Goal: Task Accomplishment & Management: Complete application form

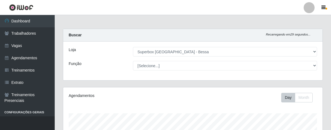
select select "206"
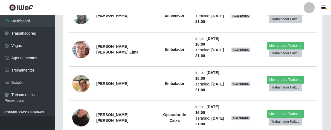
scroll to position [272, 0]
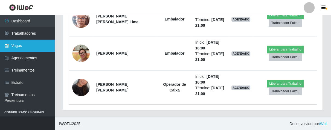
click at [29, 43] on link "Vagas" at bounding box center [27, 46] width 55 height 12
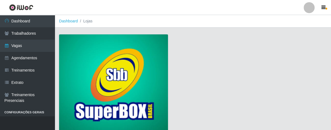
click at [133, 55] on img at bounding box center [113, 83] width 109 height 99
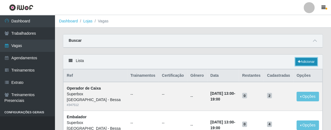
click at [305, 63] on link "Adicionar" at bounding box center [307, 62] width 22 height 8
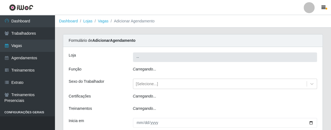
type input "Superbox [GEOGRAPHIC_DATA] - Bessa"
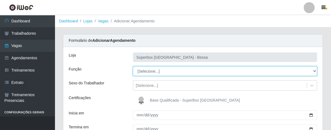
click at [313, 71] on select "[Selecione...] ASG ASG + ASG ++ Embalador Embalador + Embalador ++ Operador de …" at bounding box center [225, 71] width 184 height 10
click at [133, 66] on select "[Selecione...] ASG ASG + ASG ++ Embalador Embalador + Embalador ++ Operador de …" at bounding box center [225, 71] width 184 height 10
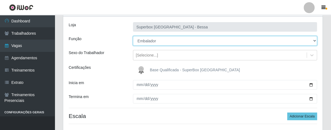
drag, startPoint x: 314, startPoint y: 40, endPoint x: 308, endPoint y: 40, distance: 6.8
click at [311, 40] on select "[Selecione...] ASG ASG + ASG ++ Embalador Embalador + Embalador ++ Operador de …" at bounding box center [225, 41] width 184 height 10
select select "22"
click at [133, 36] on select "[Selecione...] ASG ASG + ASG ++ Embalador Embalador + Embalador ++ Operador de …" at bounding box center [225, 41] width 184 height 10
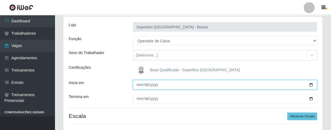
click at [136, 85] on input "Inicia em" at bounding box center [225, 85] width 184 height 10
type input "[DATE]"
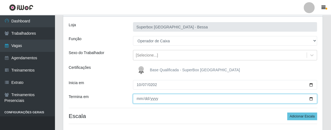
click at [137, 99] on input "Termina em" at bounding box center [225, 99] width 184 height 10
type input "[DATE]"
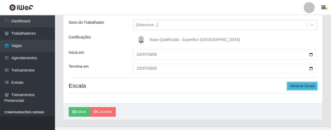
click at [303, 86] on button "Adicionar Escala" at bounding box center [302, 86] width 30 height 8
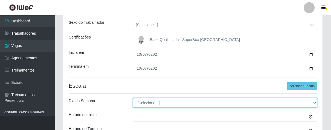
drag, startPoint x: 313, startPoint y: 105, endPoint x: 307, endPoint y: 103, distance: 5.3
click at [313, 105] on select "[Selecione...] Segunda Terça Quarta Quinta Sexta Sábado Domingo" at bounding box center [225, 103] width 184 height 10
select select "2"
click at [133, 98] on select "[Selecione...] Segunda Terça Quarta Quinta Sexta Sábado Domingo" at bounding box center [225, 103] width 184 height 10
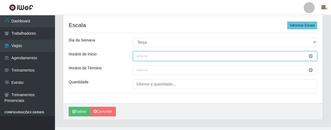
click at [138, 54] on input "Horário de Inicio" at bounding box center [225, 56] width 184 height 10
type input "16:00"
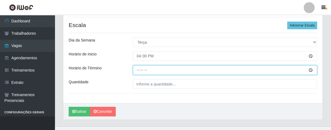
click at [137, 70] on input "Horário de Término" at bounding box center [225, 70] width 184 height 10
type input "21:00"
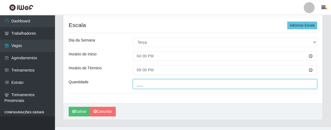
click at [165, 84] on input "___" at bounding box center [225, 84] width 184 height 10
type input "01_"
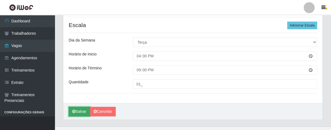
click at [81, 109] on button "Salvar" at bounding box center [79, 112] width 21 height 10
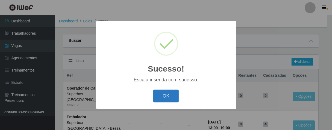
click at [161, 94] on button "OK" at bounding box center [166, 96] width 25 height 13
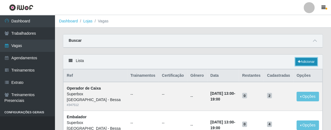
click at [307, 62] on link "Adicionar" at bounding box center [307, 62] width 22 height 8
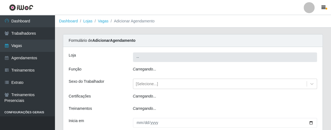
type input "Superbox [GEOGRAPHIC_DATA] - Bessa"
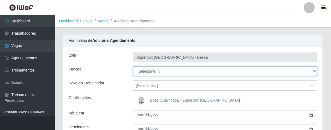
click at [313, 71] on select "[Selecione...] ASG ASG + ASG ++ Embalador Embalador + Embalador ++ Operador de …" at bounding box center [225, 71] width 184 height 10
select select "1"
click at [133, 66] on select "[Selecione...] ASG ASG + ASG ++ Embalador Embalador + Embalador ++ Operador de …" at bounding box center [225, 71] width 184 height 10
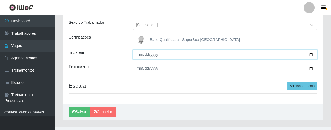
click at [141, 56] on input "Inicia em" at bounding box center [225, 55] width 184 height 10
type input "0225-10-07"
type input "[DATE]"
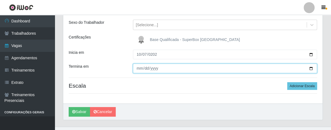
click at [136, 70] on input "Termina em" at bounding box center [225, 69] width 184 height 10
type input "[DATE]"
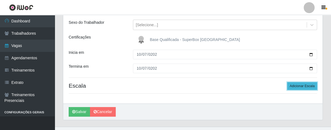
click at [297, 86] on button "Adicionar Escala" at bounding box center [302, 86] width 30 height 8
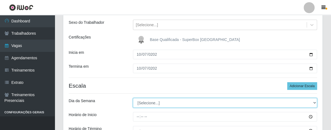
click at [314, 105] on select "[Selecione...] Segunda Terça Quarta Quinta Sexta Sábado Domingo" at bounding box center [225, 103] width 184 height 10
select select "2"
click at [133, 98] on select "[Selecione...] Segunda Terça Quarta Quinta Sexta Sábado Domingo" at bounding box center [225, 103] width 184 height 10
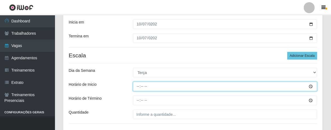
click at [137, 87] on input "Horário de Inicio" at bounding box center [225, 87] width 184 height 10
type input "14:00"
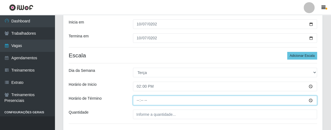
click at [136, 102] on input "Horário de Término" at bounding box center [225, 101] width 184 height 10
type input "20:00"
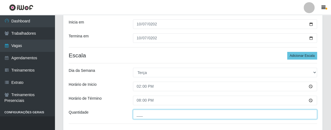
click at [151, 115] on input "___" at bounding box center [225, 115] width 184 height 10
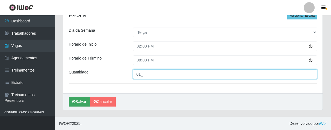
type input "01_"
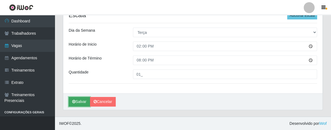
click at [74, 102] on icon "submit" at bounding box center [73, 102] width 3 height 4
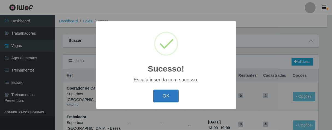
click at [162, 99] on button "OK" at bounding box center [166, 96] width 25 height 13
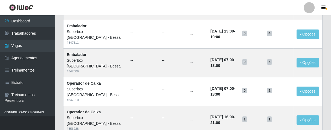
scroll to position [61, 0]
